Goal: Task Accomplishment & Management: Manage account settings

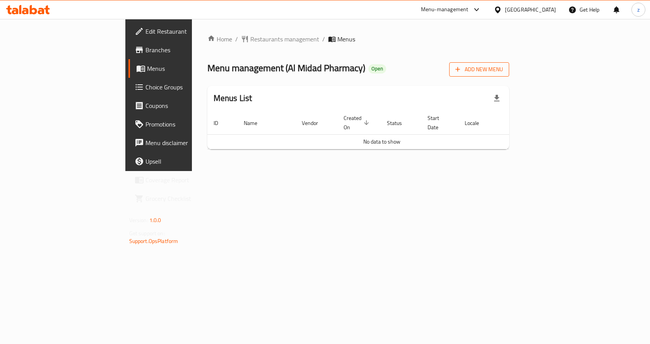
click at [503, 70] on span "Add New Menu" at bounding box center [480, 70] width 48 height 10
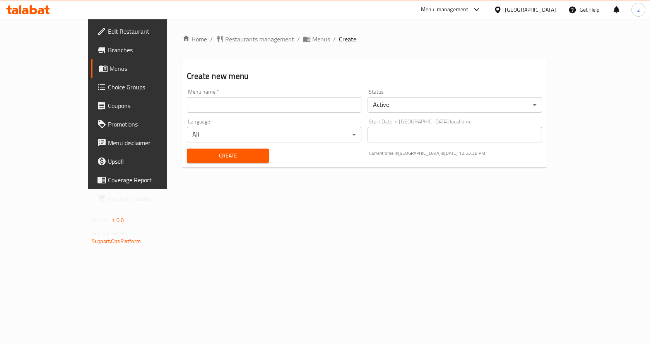
click at [337, 99] on input "text" at bounding box center [274, 104] width 175 height 15
type input "[DATE]"
click at [446, 100] on body "​ Menu-management Qatar Get Help z Edit Restaurant Branches Menus Choice Groups…" at bounding box center [325, 181] width 650 height 325
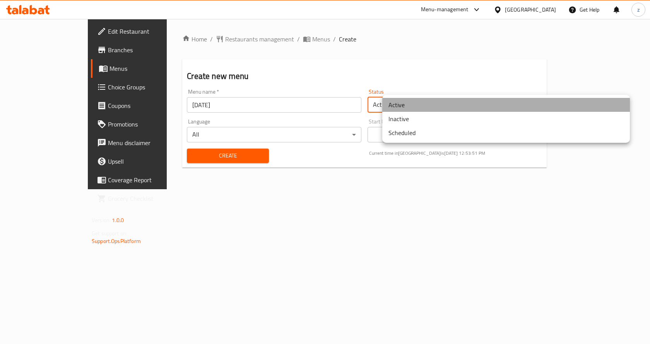
click at [437, 106] on li "Active" at bounding box center [507, 105] width 248 height 14
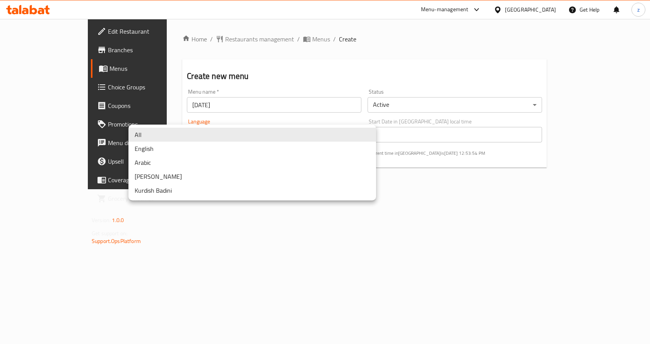
click at [350, 134] on body "​ Menu-management Qatar Get Help z Edit Restaurant Branches Menus Choice Groups…" at bounding box center [325, 181] width 650 height 325
click at [349, 134] on li "All" at bounding box center [253, 135] width 248 height 14
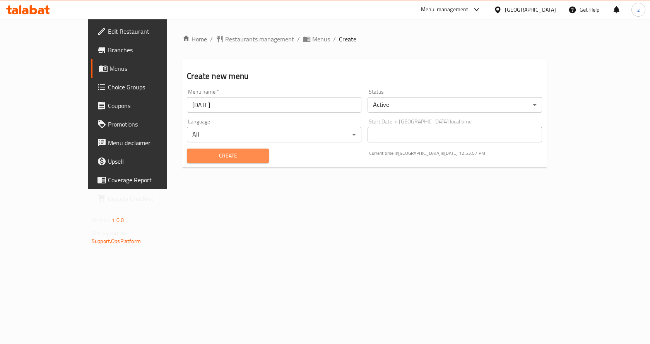
click at [233, 157] on span "Create" at bounding box center [227, 156] width 69 height 10
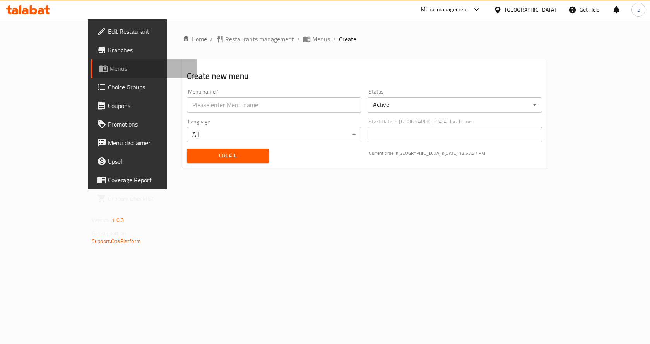
click at [110, 66] on span "Menus" at bounding box center [150, 68] width 81 height 9
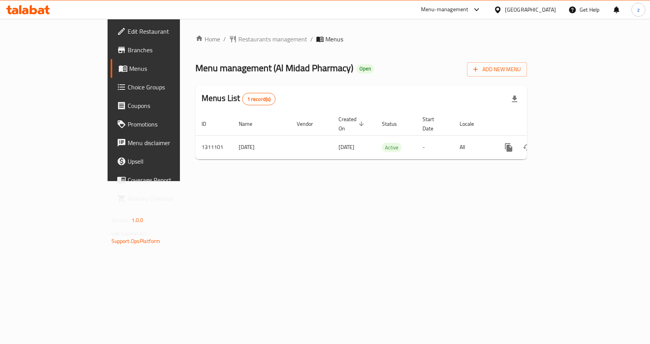
click at [129, 70] on span "Menus" at bounding box center [169, 68] width 81 height 9
click at [128, 85] on span "Choice Groups" at bounding box center [169, 86] width 82 height 9
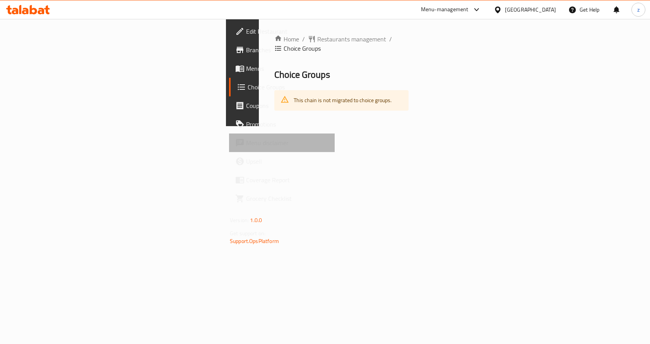
click at [246, 144] on span "Menu disclaimer" at bounding box center [287, 142] width 82 height 9
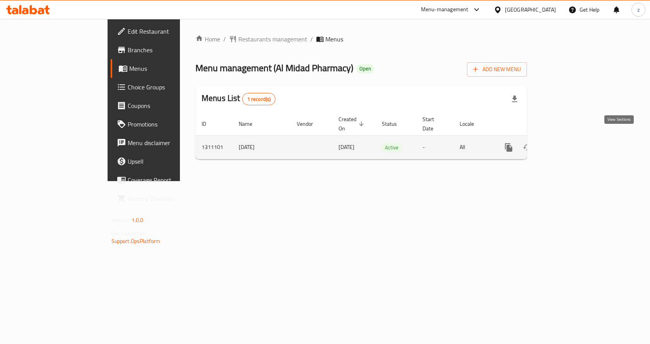
click at [570, 143] on icon "enhanced table" at bounding box center [564, 147] width 9 height 9
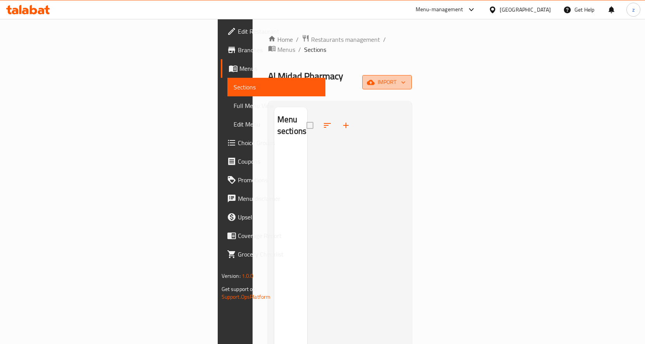
click at [405, 77] on span "import" at bounding box center [386, 82] width 37 height 10
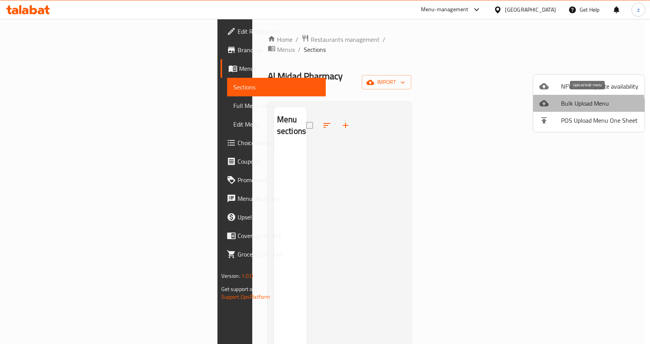
click at [584, 107] on span "Bulk Upload Menu" at bounding box center [599, 103] width 77 height 9
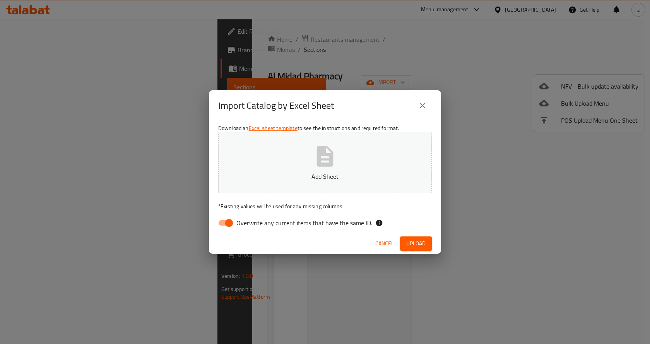
click at [228, 225] on input "Overwrite any current items that have the same ID." at bounding box center [229, 223] width 44 height 15
checkbox input "false"
click at [322, 172] on p "Add Sheet" at bounding box center [325, 176] width 190 height 9
click at [409, 243] on span "Upload" at bounding box center [416, 244] width 19 height 10
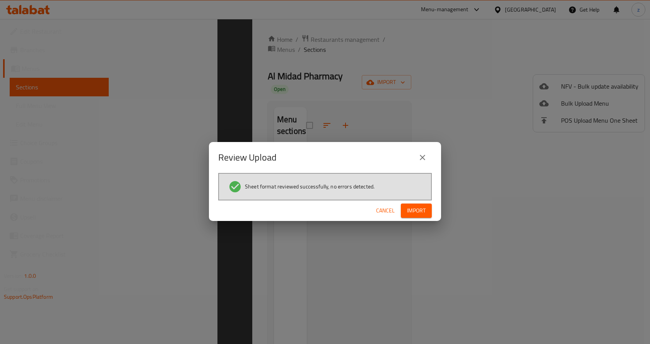
scroll to position [108, 0]
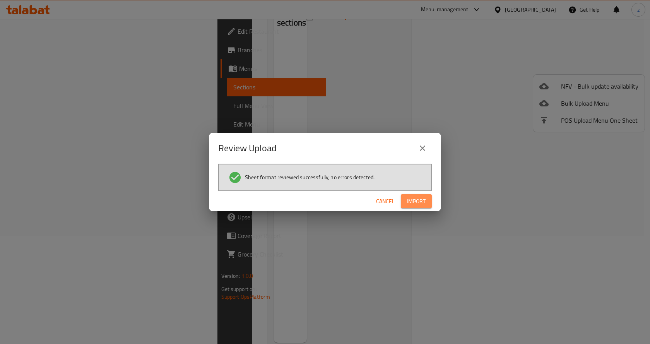
click at [417, 197] on span "Import" at bounding box center [416, 202] width 19 height 10
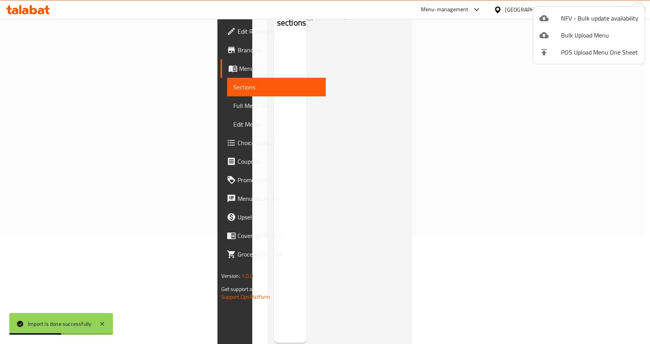
click at [250, 185] on div at bounding box center [325, 172] width 650 height 344
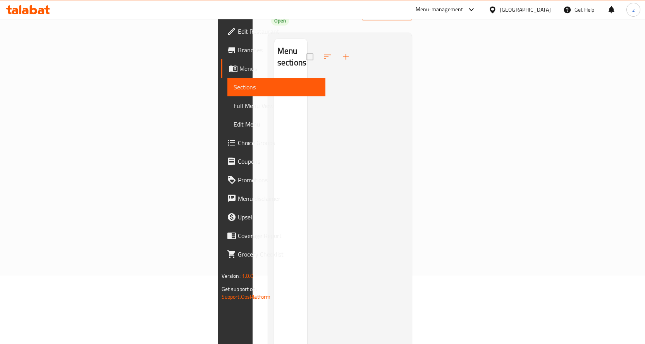
scroll to position [0, 0]
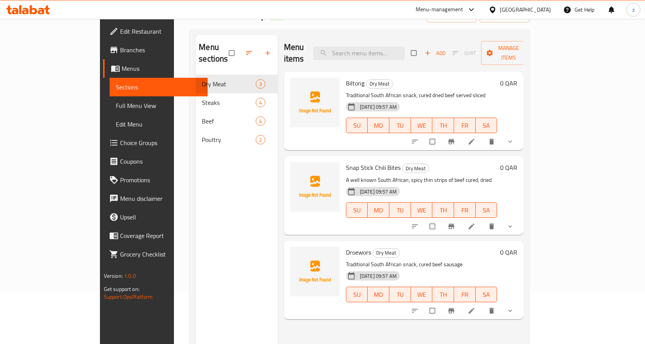
scroll to position [31, 0]
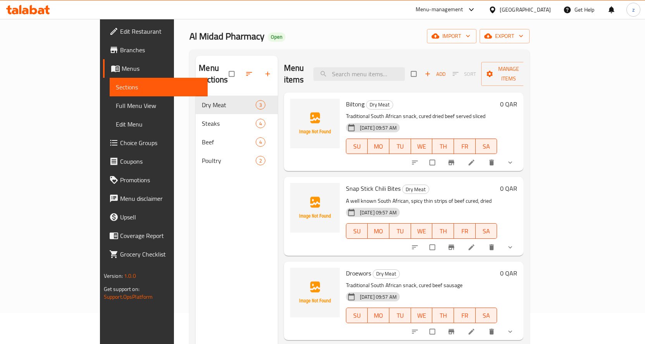
click at [413, 99] on h6 "Biltong Dry Meat" at bounding box center [421, 104] width 151 height 11
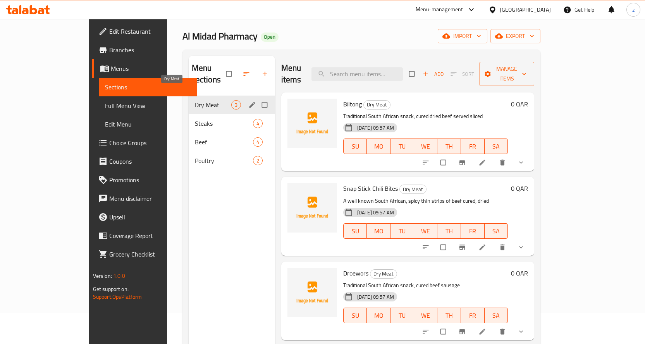
click at [195, 100] on span "Dry Meat" at bounding box center [213, 104] width 36 height 9
click at [195, 119] on span "Steaks" at bounding box center [213, 123] width 36 height 9
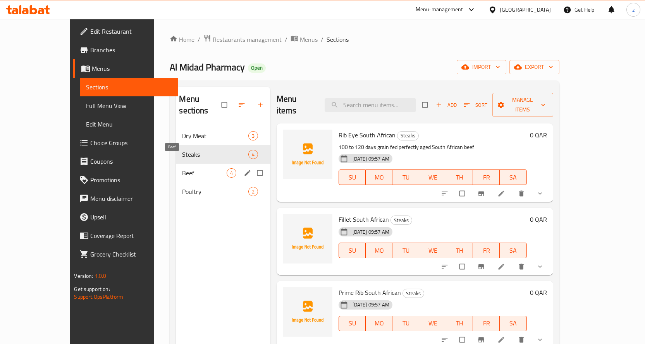
click at [194, 168] on span "Beef" at bounding box center [204, 172] width 44 height 9
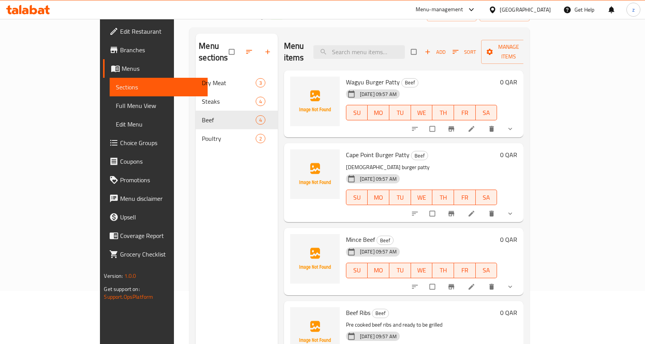
scroll to position [108, 0]
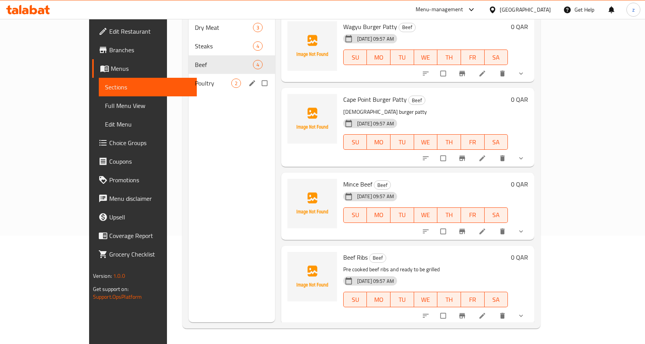
click at [189, 77] on div "Poultry 2" at bounding box center [232, 83] width 86 height 19
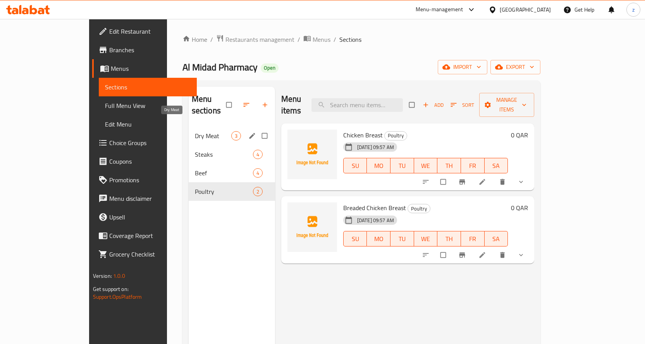
click at [195, 131] on span "Dry Meat" at bounding box center [213, 135] width 36 height 9
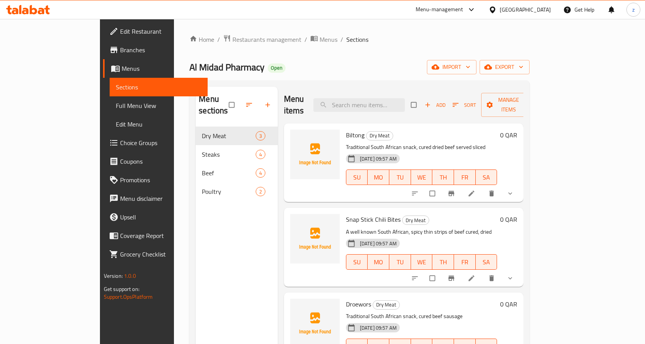
click at [116, 110] on span "Full Menu View" at bounding box center [159, 105] width 86 height 9
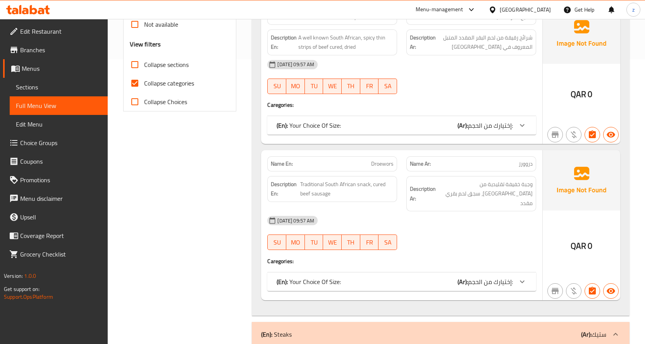
scroll to position [271, 0]
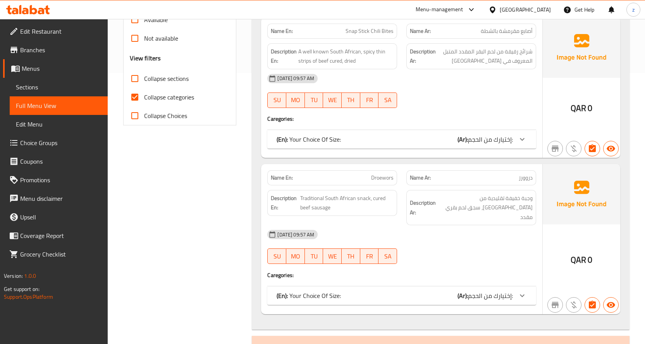
click at [420, 110] on div at bounding box center [471, 107] width 139 height 9
click at [393, 142] on div "(En): Your Choice Of Size: (Ar): إختيارك من الحجم:" at bounding box center [394, 139] width 236 height 9
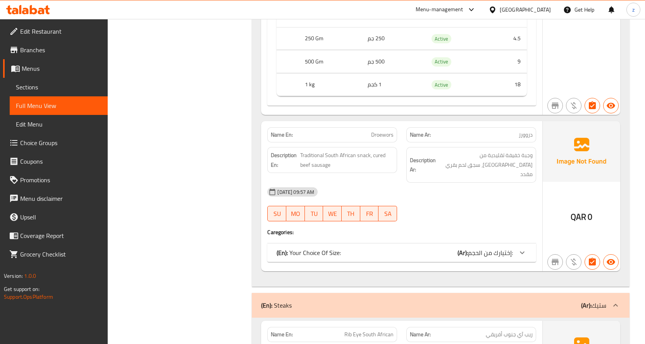
scroll to position [426, 0]
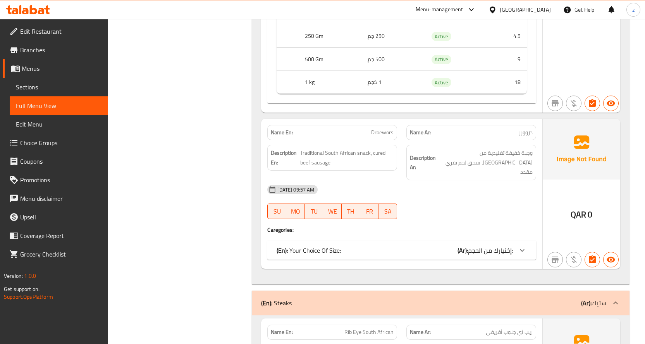
click at [407, 193] on div "11-09-2025 09:57 AM SU MO TU WE TH FR SA" at bounding box center [402, 201] width 278 height 43
click at [417, 246] on div "(En): Your Choice Of Size: (Ar): إختيارك من الحجم:" at bounding box center [394, 250] width 236 height 9
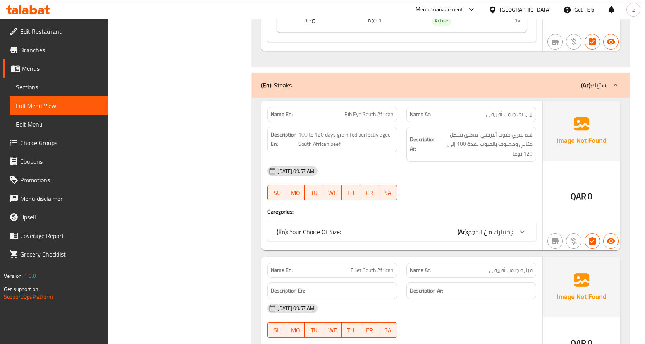
scroll to position [774, 0]
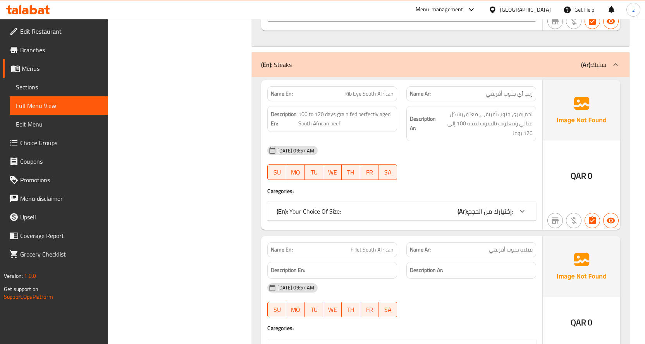
click at [414, 207] on div "(En): Your Choice Of Size: (Ar): إختيارك من الحجم:" at bounding box center [394, 211] width 236 height 9
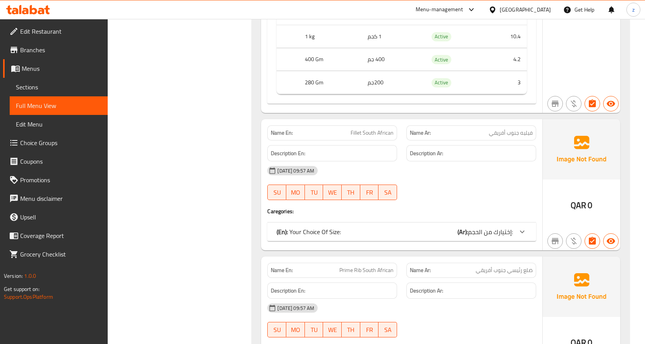
scroll to position [1007, 0]
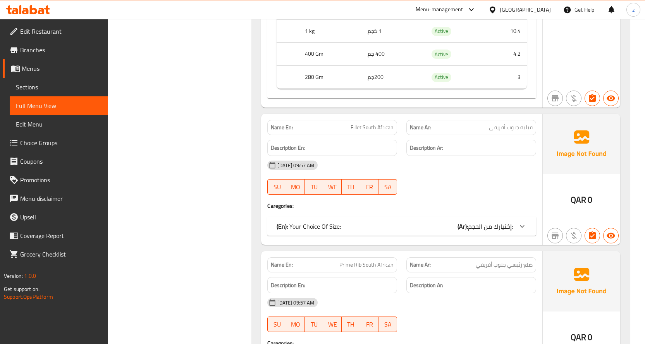
click at [416, 222] on div "(En): Your Choice Of Size: (Ar): إختيارك من الحجم:" at bounding box center [394, 226] width 236 height 9
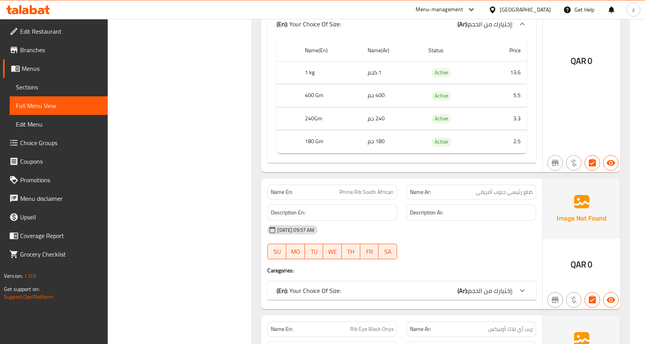
scroll to position [1316, 0]
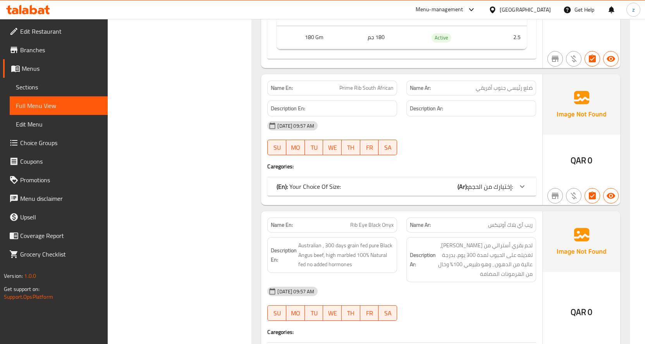
click at [415, 182] on div "(En): Your Choice Of Size: (Ar): إختيارك من الحجم:" at bounding box center [394, 186] width 236 height 9
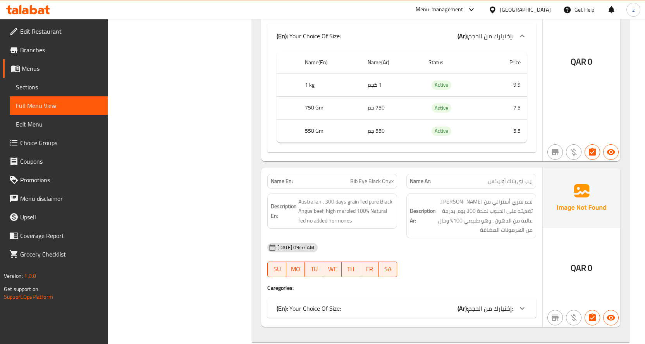
scroll to position [1587, 0]
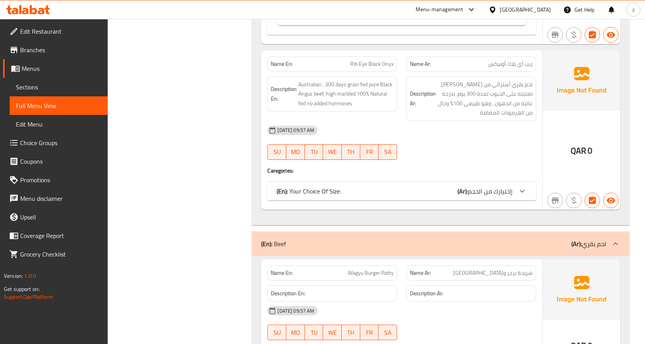
click at [424, 187] on div "(En): Your Choice Of Size: (Ar): إختيارك من الحجم:" at bounding box center [394, 191] width 236 height 9
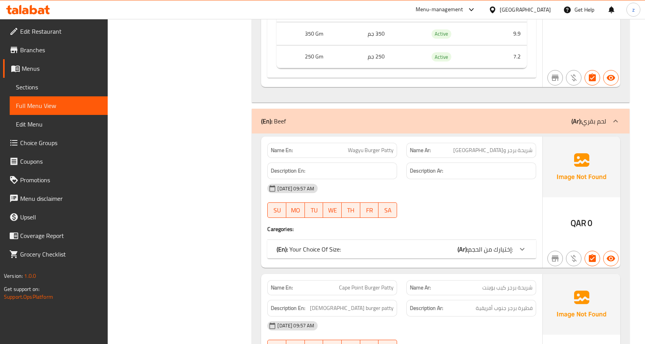
click at [422, 245] on div "(En): Your Choice Of Size: (Ar): إختيارك من الحجم:" at bounding box center [394, 249] width 236 height 9
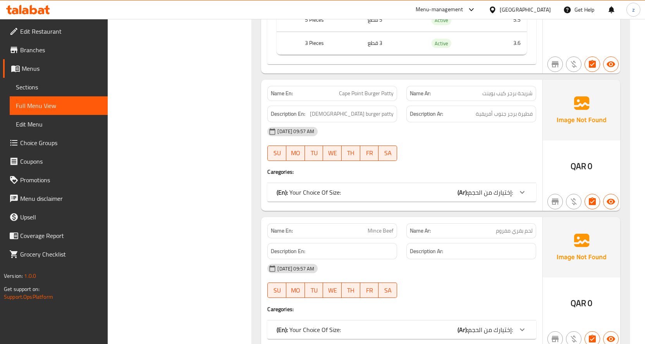
scroll to position [2168, 0]
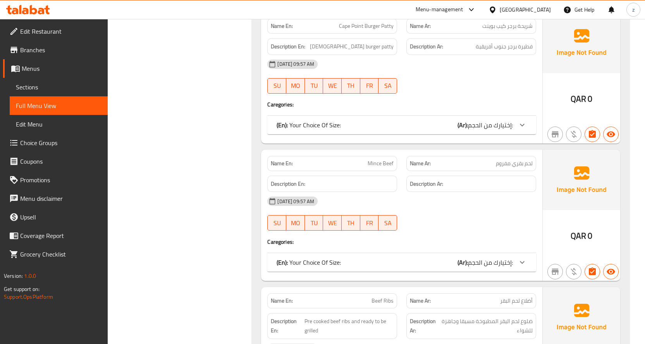
click at [421, 120] on div "(En): Your Choice Of Size: (Ar): إختيارك من الحجم:" at bounding box center [394, 124] width 236 height 9
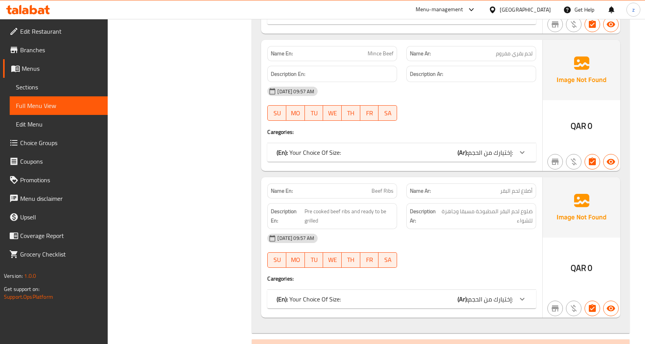
scroll to position [2401, 0]
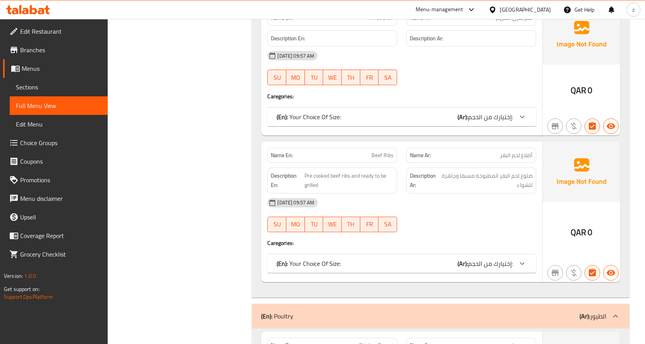
click at [423, 116] on div "(En): Your Choice Of Size: (Ar): إختيارك من الحجم:" at bounding box center [401, 117] width 269 height 19
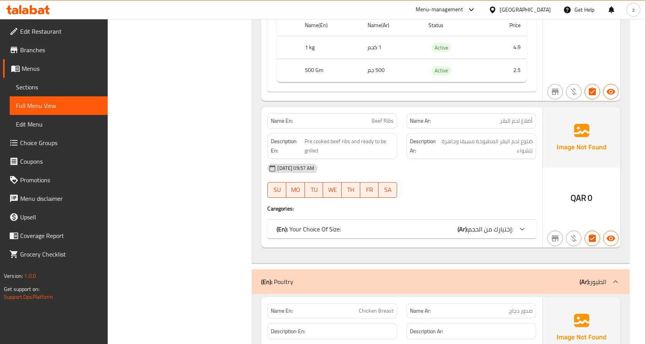
scroll to position [2594, 0]
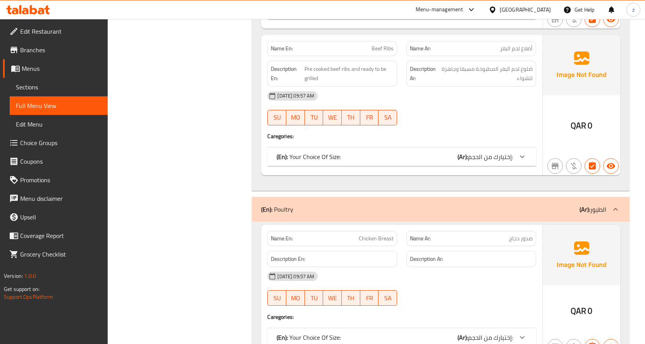
click at [431, 152] on div "(En): Your Choice Of Size: (Ar): إختيارك من الحجم:" at bounding box center [394, 156] width 236 height 9
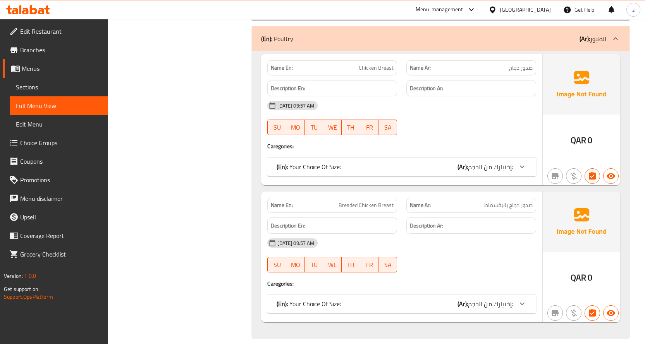
click at [429, 158] on div "(En): Your Choice Of Size: (Ar): إختيارك من الحجم:" at bounding box center [401, 167] width 269 height 19
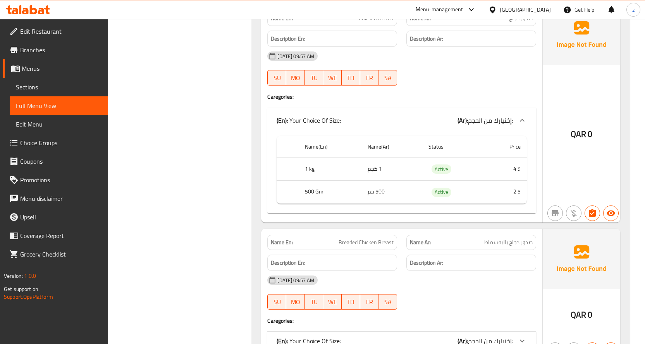
scroll to position [2938, 0]
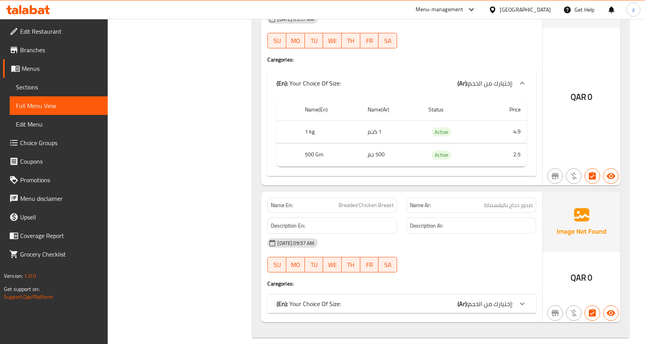
click at [422, 299] on div "(En): Your Choice Of Size: (Ar): إختيارك من الحجم:" at bounding box center [394, 303] width 236 height 9
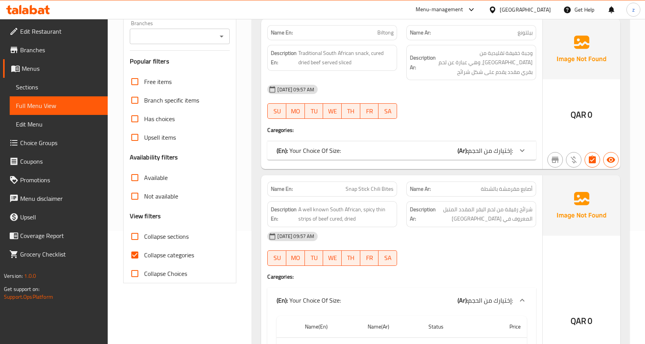
scroll to position [116, 0]
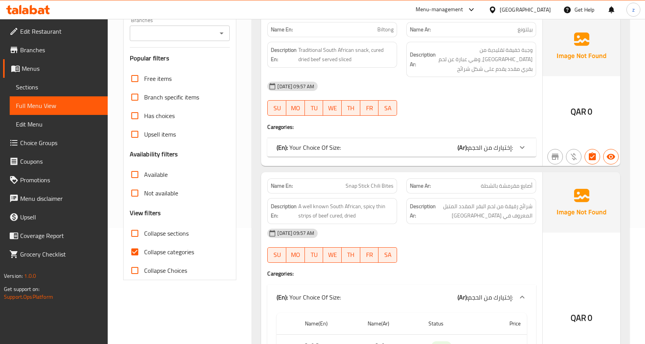
click at [422, 147] on div "(En): Your Choice Of Size: (Ar): إختيارك من الحجم:" at bounding box center [394, 147] width 236 height 9
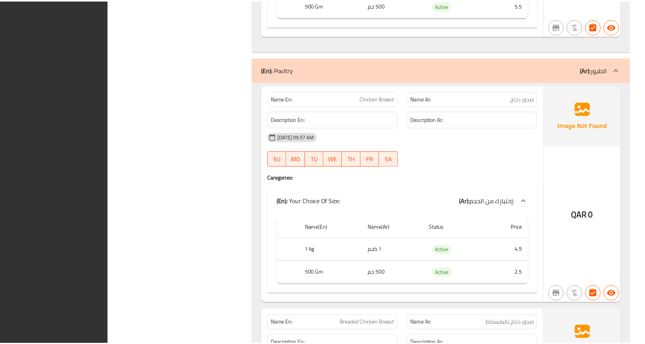
scroll to position [3135, 0]
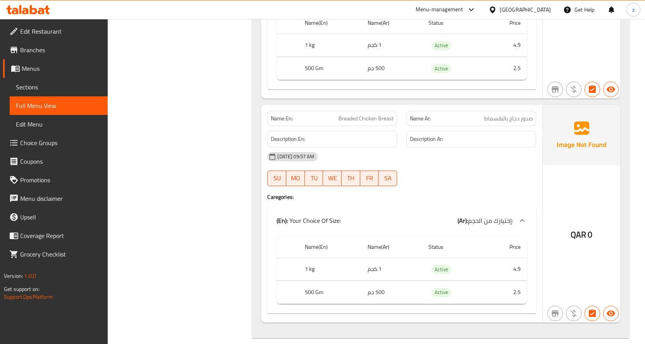
click at [56, 47] on span "Branches" at bounding box center [60, 49] width 81 height 9
